Goal: Check status: Check status

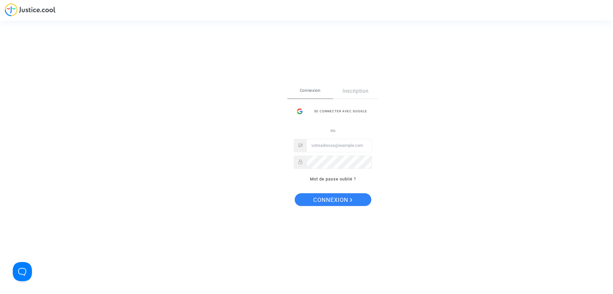
click at [328, 143] on input "Email" at bounding box center [339, 145] width 65 height 13
paste input "imitxelena@reclamapormi.com"
type input "imitxelena@reclamapormi.com"
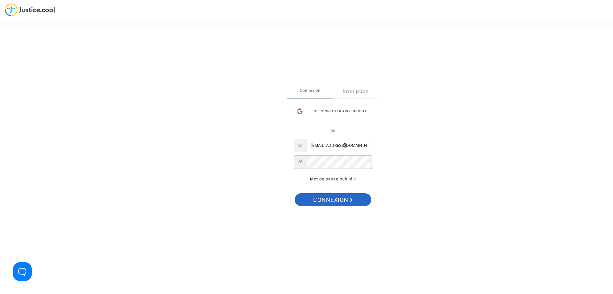
click at [332, 197] on span "Connexion" at bounding box center [332, 199] width 39 height 13
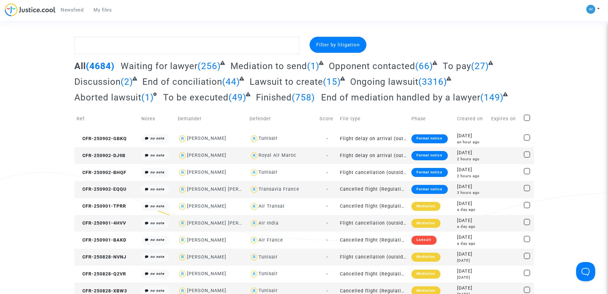
click at [209, 95] on span "To be executed" at bounding box center [195, 97] width 65 height 11
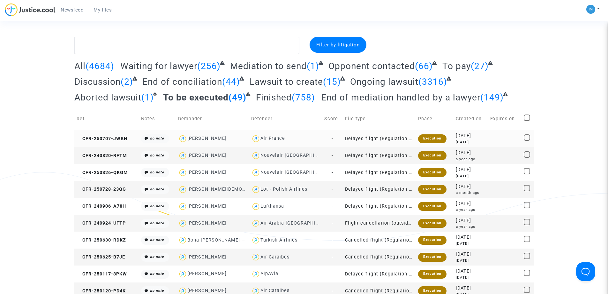
click at [428, 138] on div "Execution" at bounding box center [432, 138] width 28 height 9
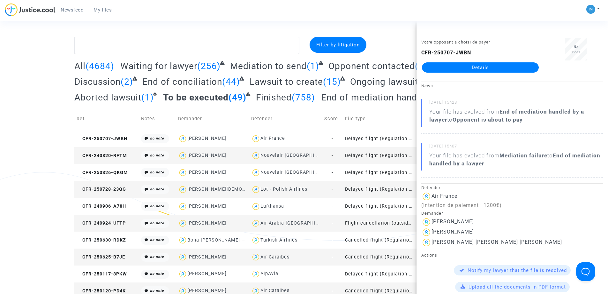
click at [408, 157] on td "Delayed flight (Regulation EC 261/2004)" at bounding box center [379, 155] width 73 height 17
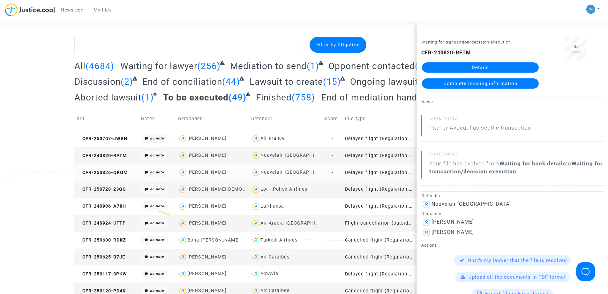
click at [390, 171] on td "Delayed flight (Regulation EC 261/2004)" at bounding box center [379, 172] width 73 height 17
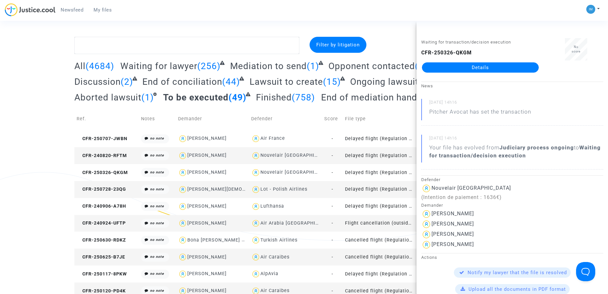
click at [393, 155] on td "Delayed flight (Regulation EC 261/2004)" at bounding box center [379, 155] width 73 height 17
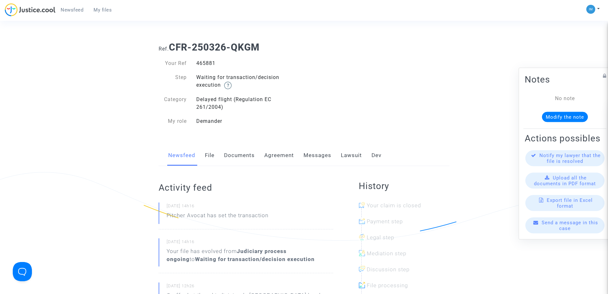
click at [349, 154] on link "Lawsuit" at bounding box center [351, 155] width 21 height 21
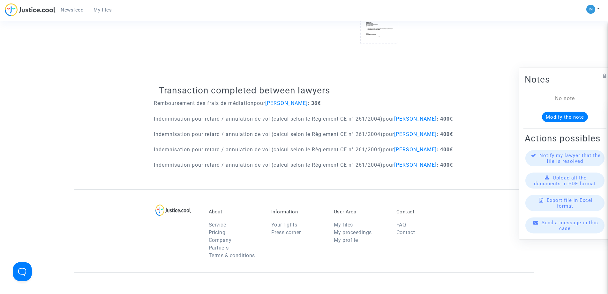
scroll to position [260, 0]
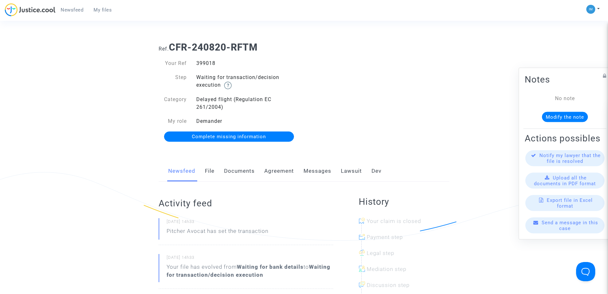
click at [353, 173] on link "Lawsuit" at bounding box center [351, 170] width 21 height 21
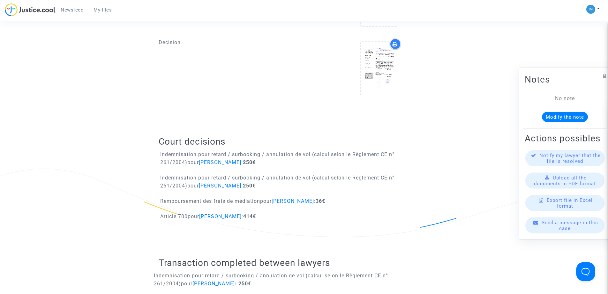
scroll to position [430, 0]
